Goal: Task Accomplishment & Management: Complete application form

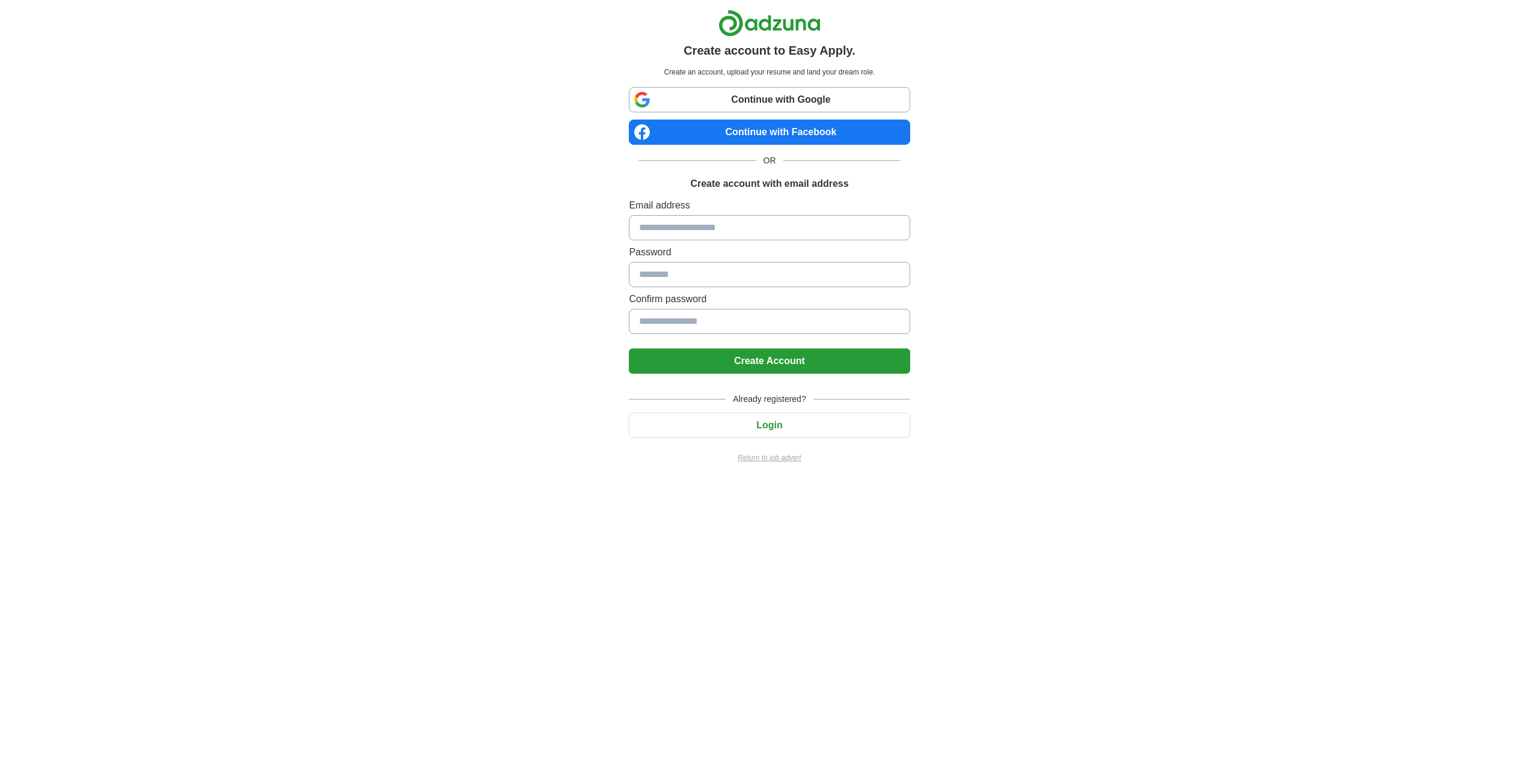
click at [698, 225] on input at bounding box center [769, 227] width 281 height 25
click at [698, 225] on input at bounding box center [769, 227] width 281 height 25
type input "**********"
drag, startPoint x: 729, startPoint y: 272, endPoint x: 587, endPoint y: 279, distance: 142.2
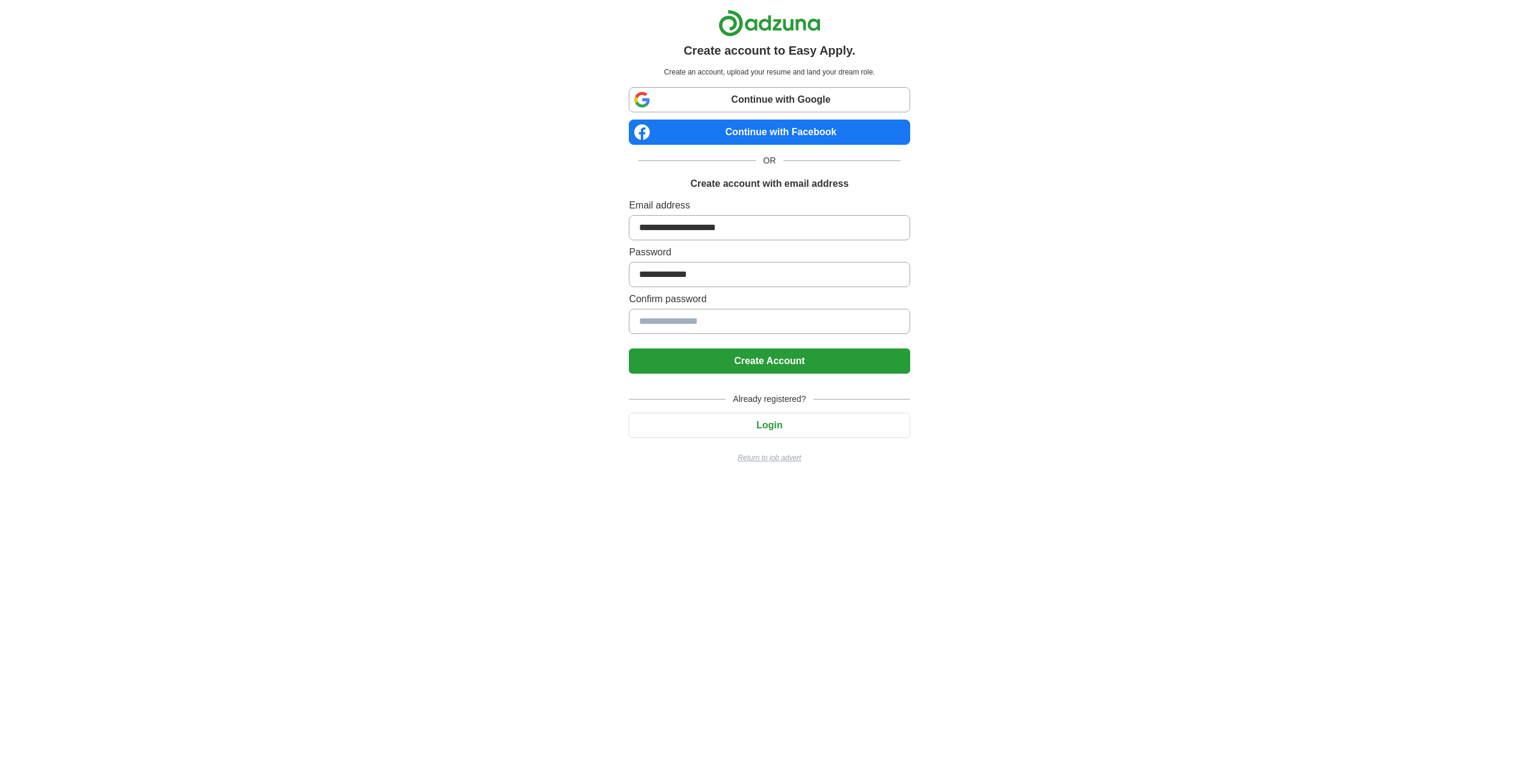
click at [587, 279] on div "**********" at bounding box center [770, 241] width 750 height 482
click at [747, 264] on input at bounding box center [769, 275] width 281 height 25
click at [712, 273] on input at bounding box center [769, 275] width 281 height 25
click at [703, 272] on input at bounding box center [769, 275] width 281 height 25
type input "*"
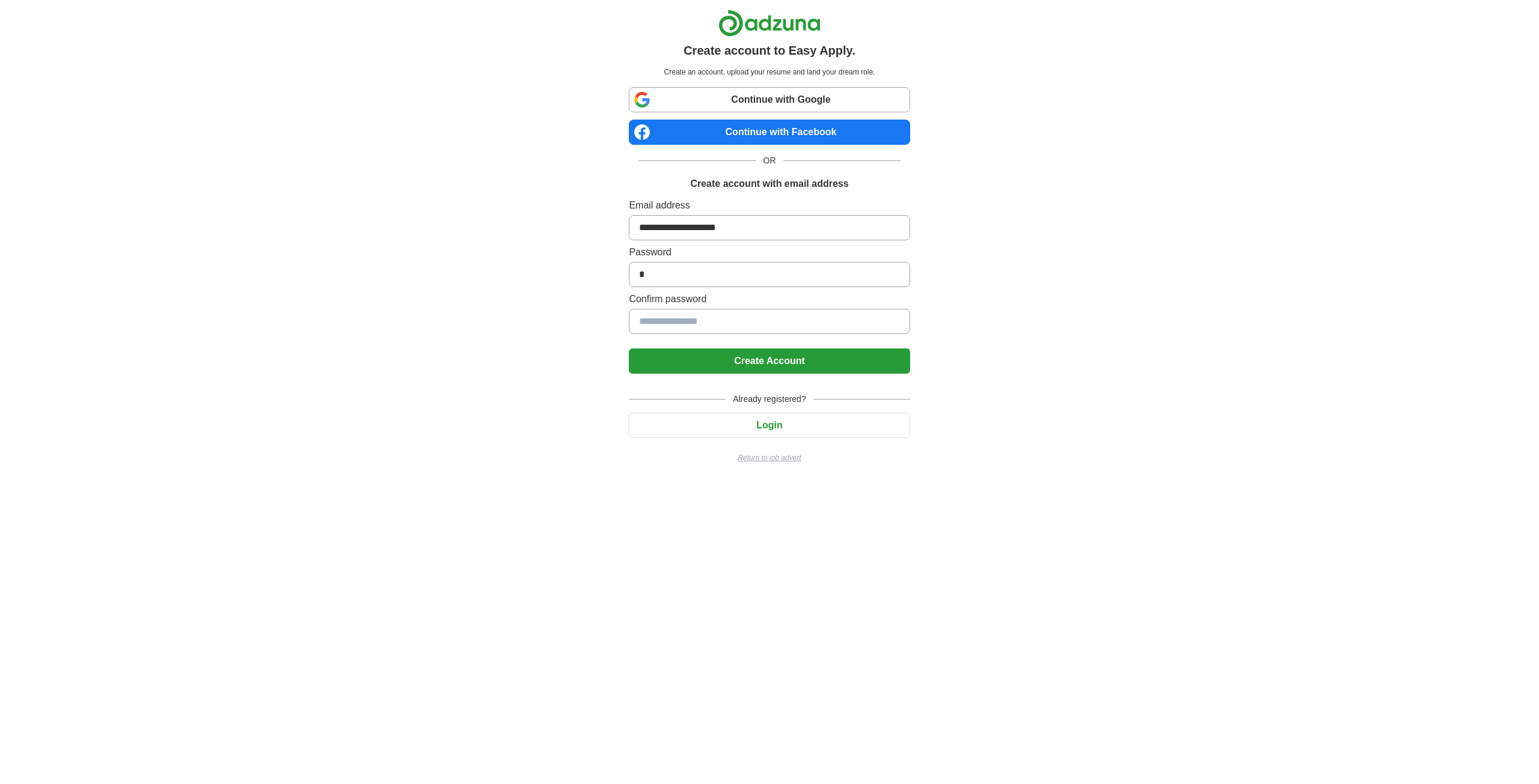
click at [697, 321] on input at bounding box center [769, 322] width 281 height 25
type input "*"
